Goal: Information Seeking & Learning: Find specific fact

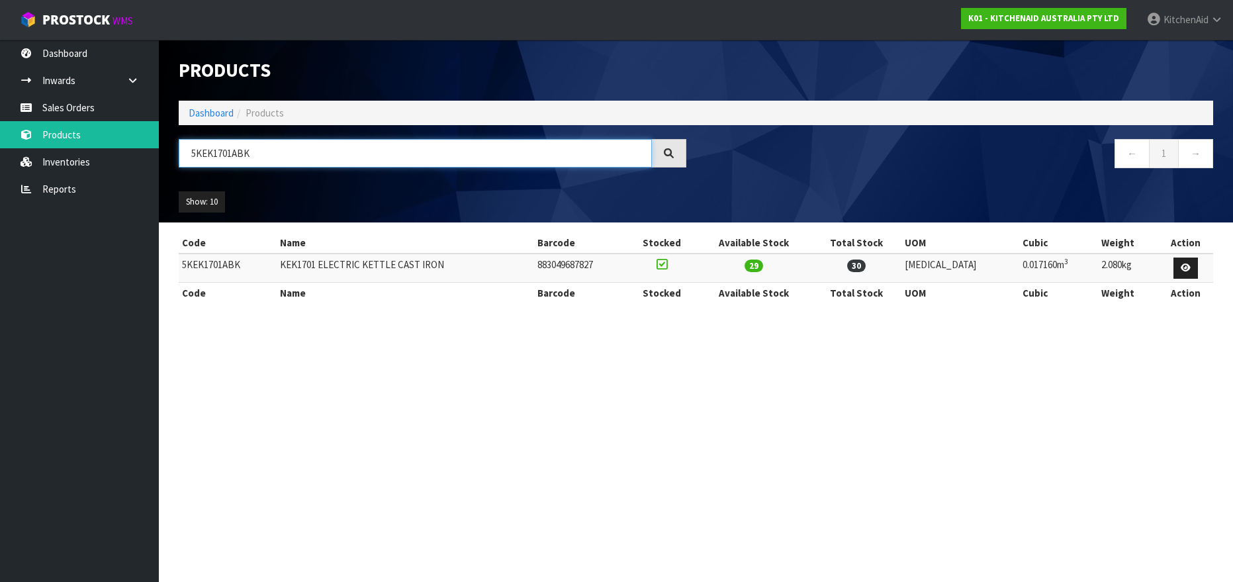
click at [197, 145] on input "5KEK1701ABK" at bounding box center [415, 153] width 473 height 28
click at [200, 148] on input "5KEK1701ABK" at bounding box center [415, 153] width 473 height 28
paste input "JP"
click at [224, 148] on input "5KEK1701AJP" at bounding box center [415, 153] width 473 height 28
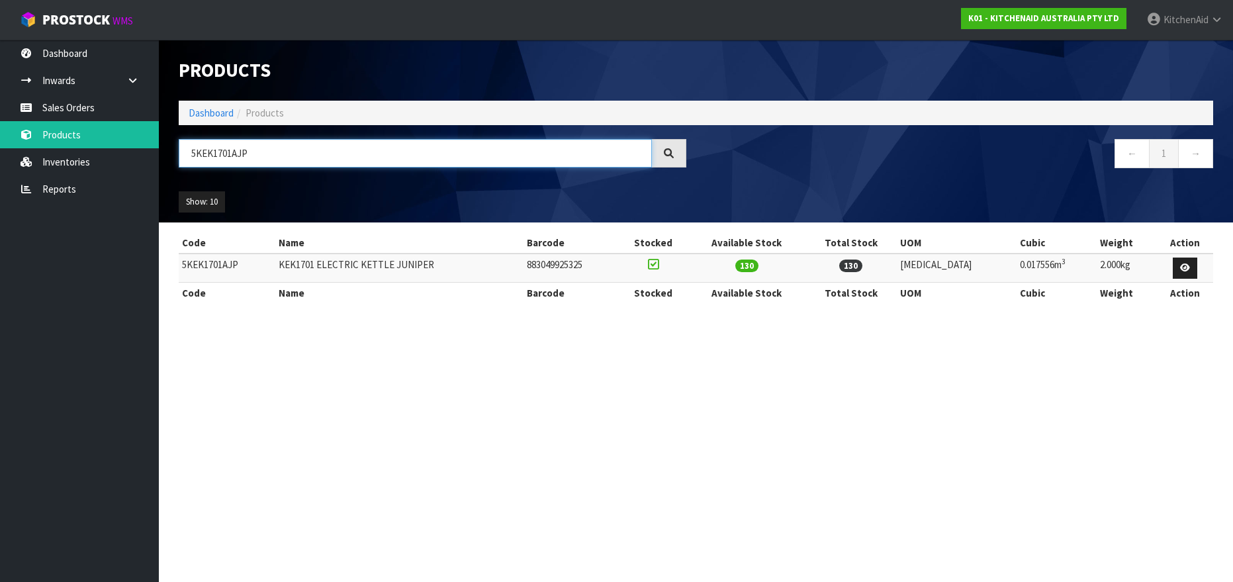
click at [224, 148] on input "5KEK1701AJP" at bounding box center [415, 153] width 473 height 28
paste input "MT2109"
click at [214, 152] on input "5KMT2109AJP" at bounding box center [415, 153] width 473 height 28
paste input "PL"
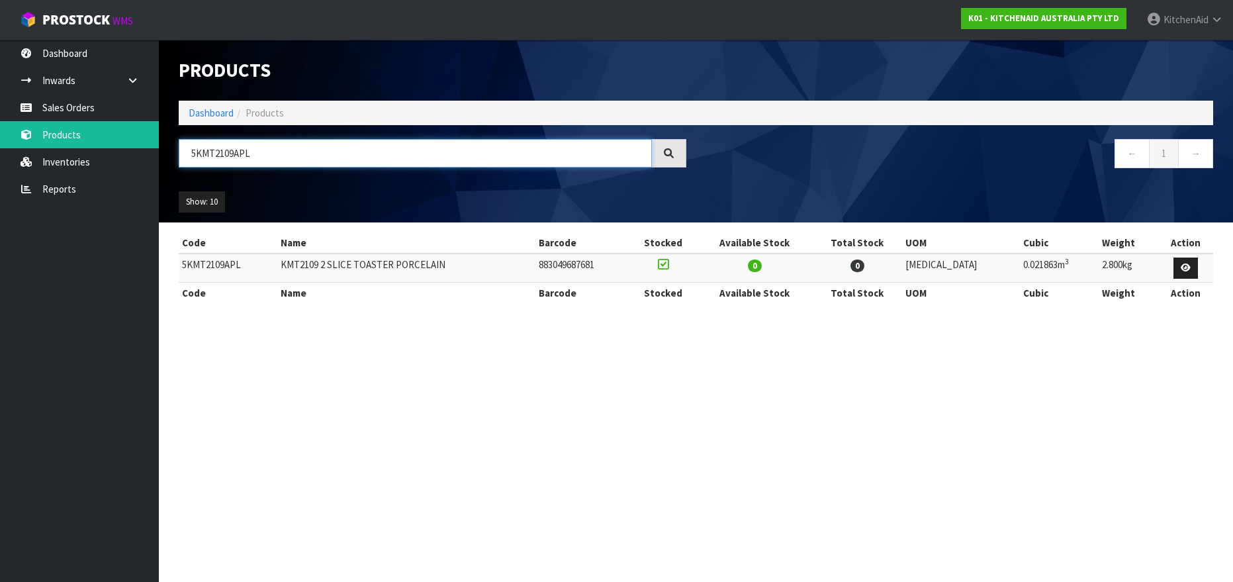
click at [229, 156] on input "5KMT2109APL" at bounding box center [415, 153] width 473 height 28
paste input "4109ABM"
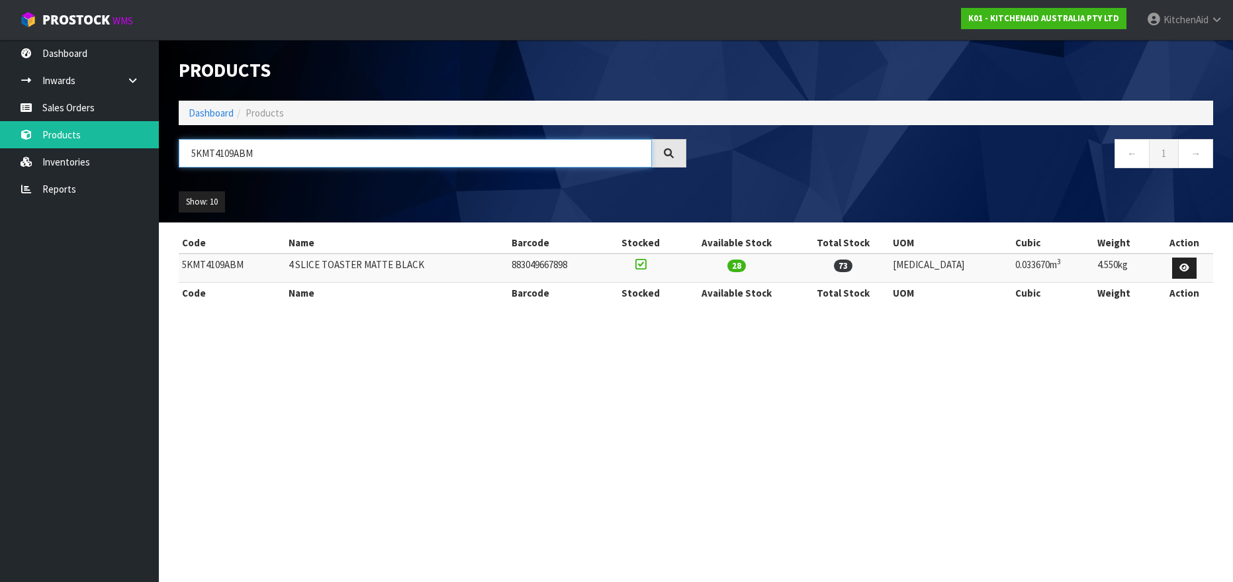
click at [224, 160] on input "5KMT4109ABM" at bounding box center [415, 153] width 473 height 28
paste input "SX"
click at [206, 158] on input "5KMT4109ASX" at bounding box center [415, 153] width 473 height 28
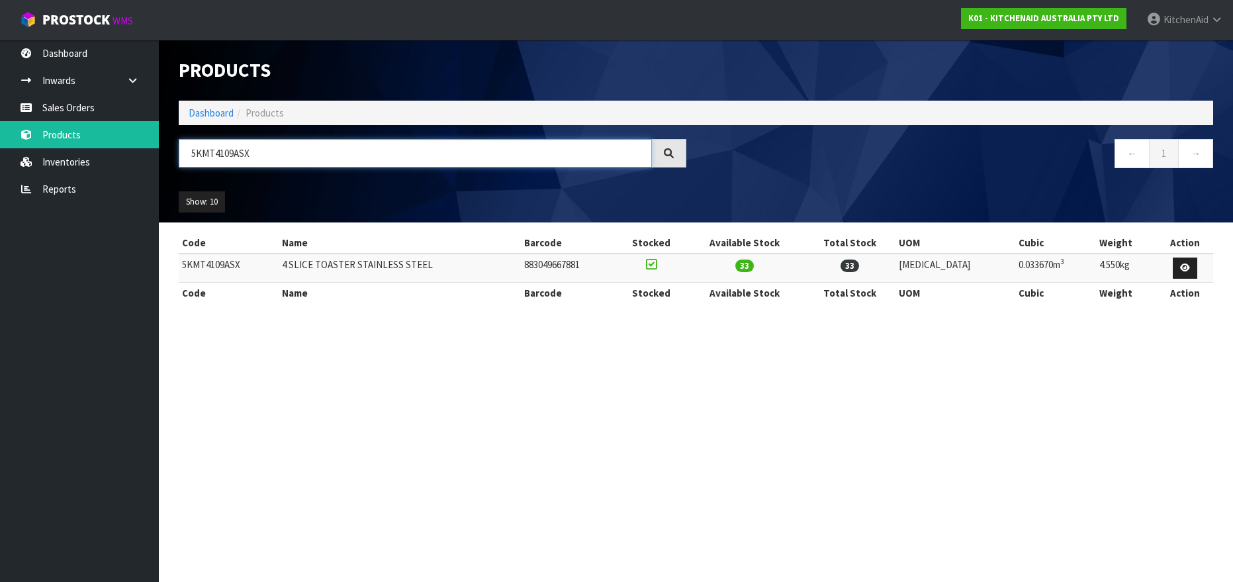
paste input "FC3516AOB"
click at [211, 150] on input "5KFC3516AOB" at bounding box center [415, 153] width 473 height 28
paste input "HBV53ABM"
click at [205, 153] on input "5KHBV53ABM" at bounding box center [415, 153] width 473 height 28
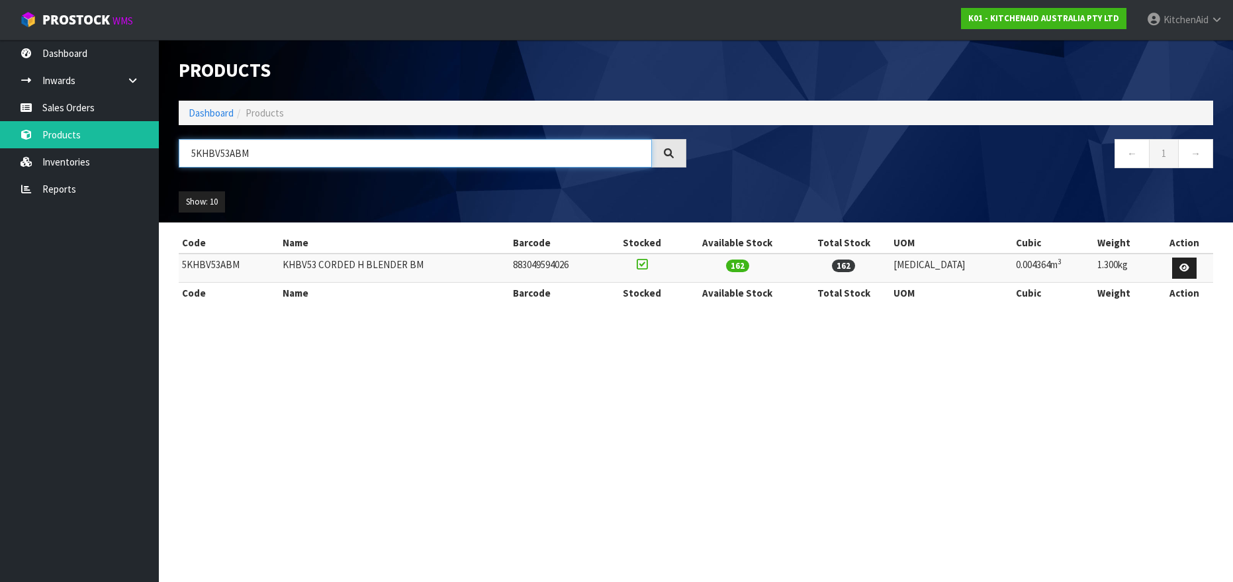
click at [205, 153] on input "5KHBV53ABM" at bounding box center [415, 153] width 473 height 28
paste input "MT4109APL"
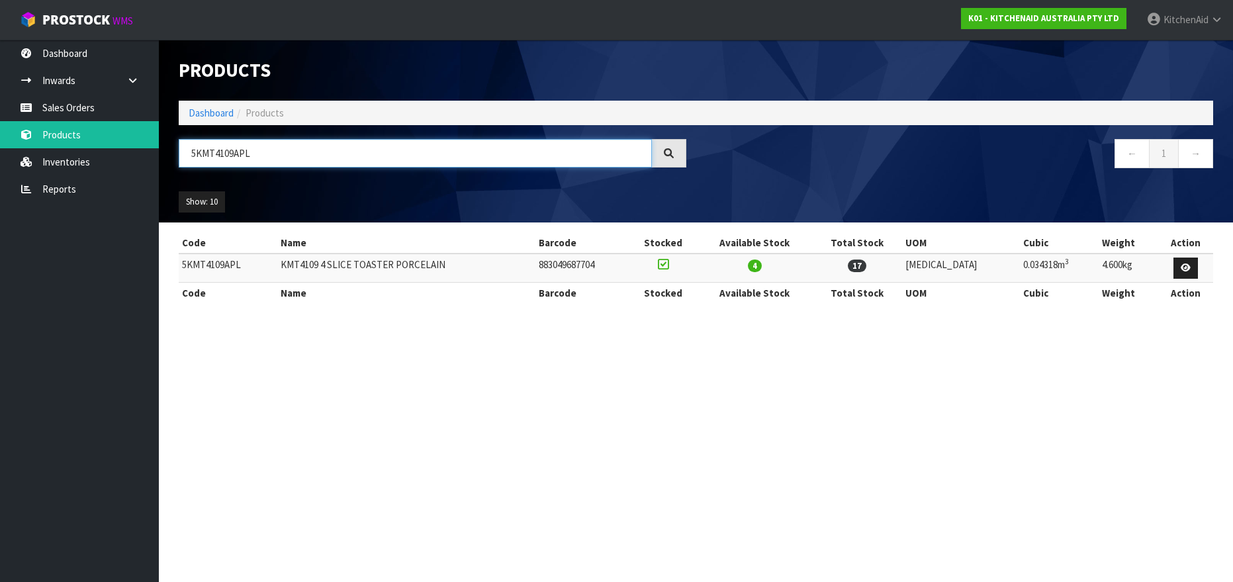
click at [212, 158] on input "5KMT4109APL" at bounding box center [415, 153] width 473 height 28
paste input "KFE5T"
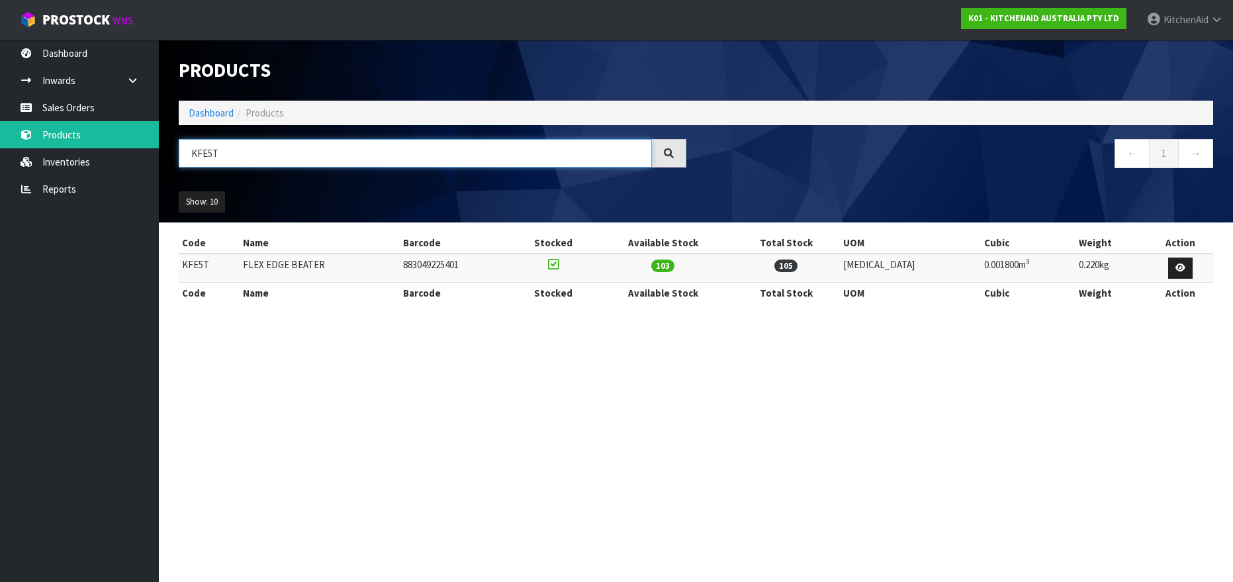
click at [187, 152] on input "KFE5T" at bounding box center [415, 153] width 473 height 28
paste input "5KEK1701ASX"
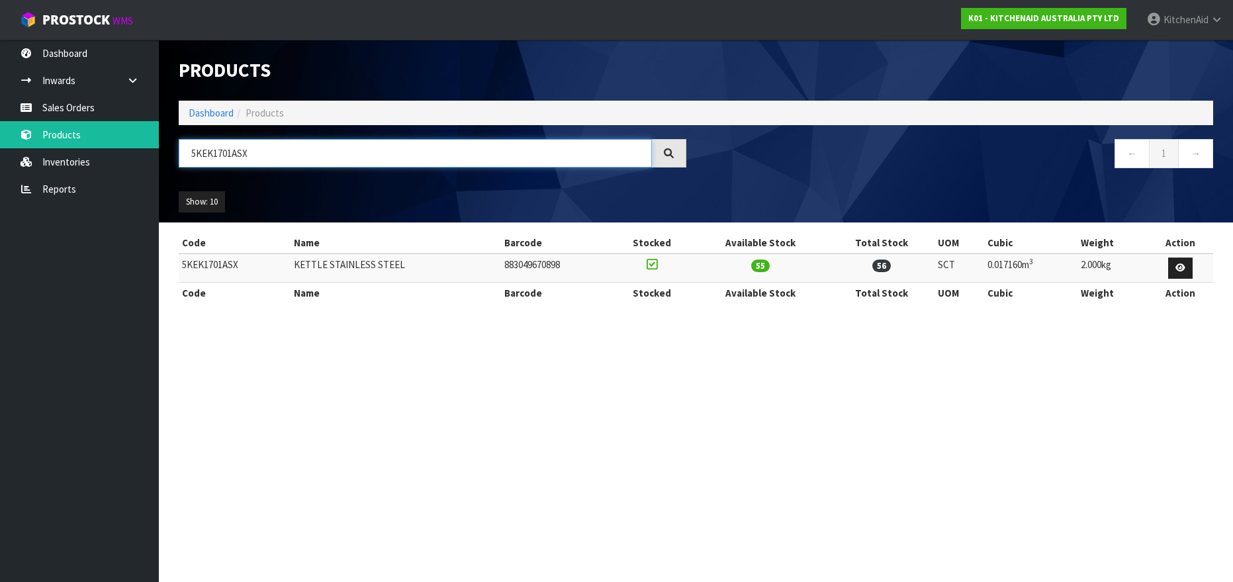
click at [204, 158] on input "5KEK1701ASX" at bounding box center [415, 153] width 473 height 28
paste input "SMSSAA"
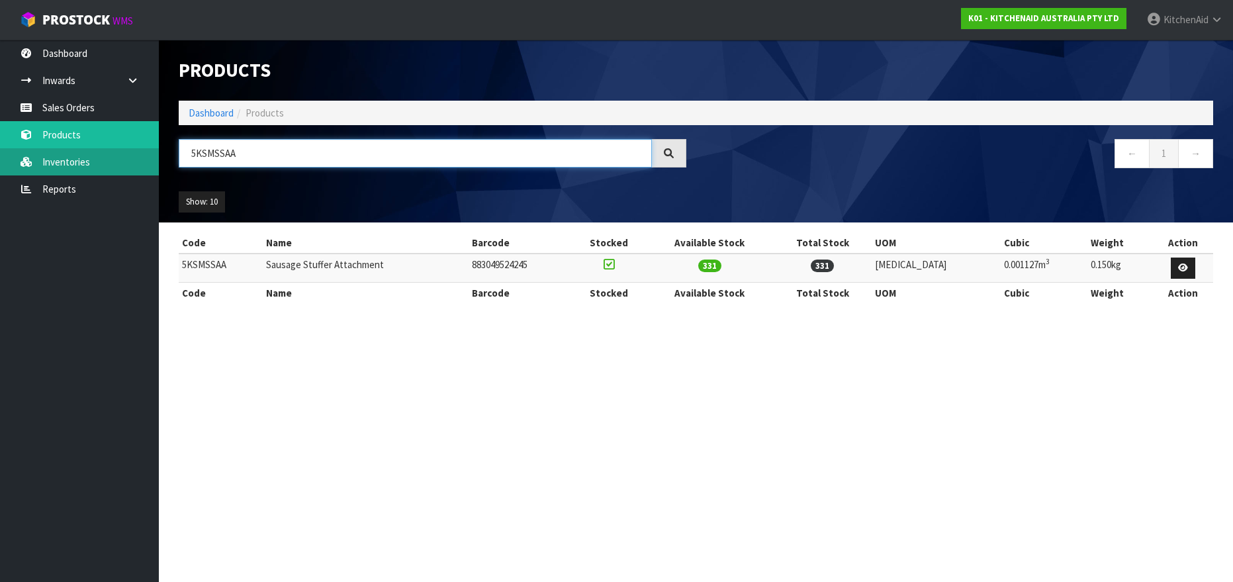
type input "5KSMSSAA"
